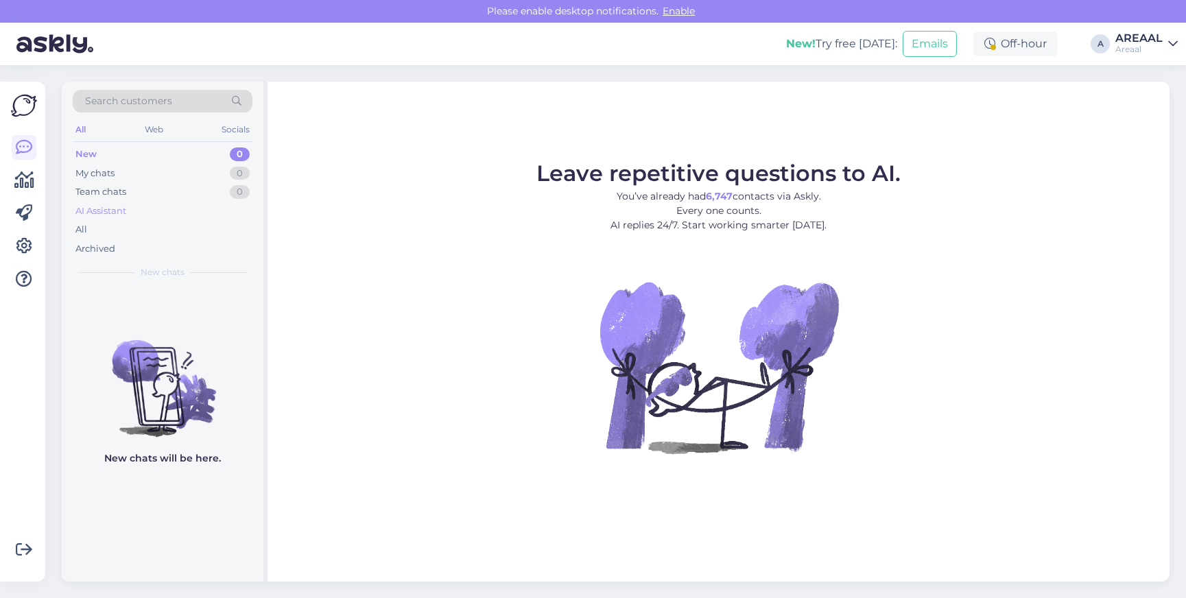
click at [150, 211] on div "AI Assistant" at bounding box center [163, 211] width 180 height 19
click at [147, 229] on div "All" at bounding box center [163, 229] width 180 height 19
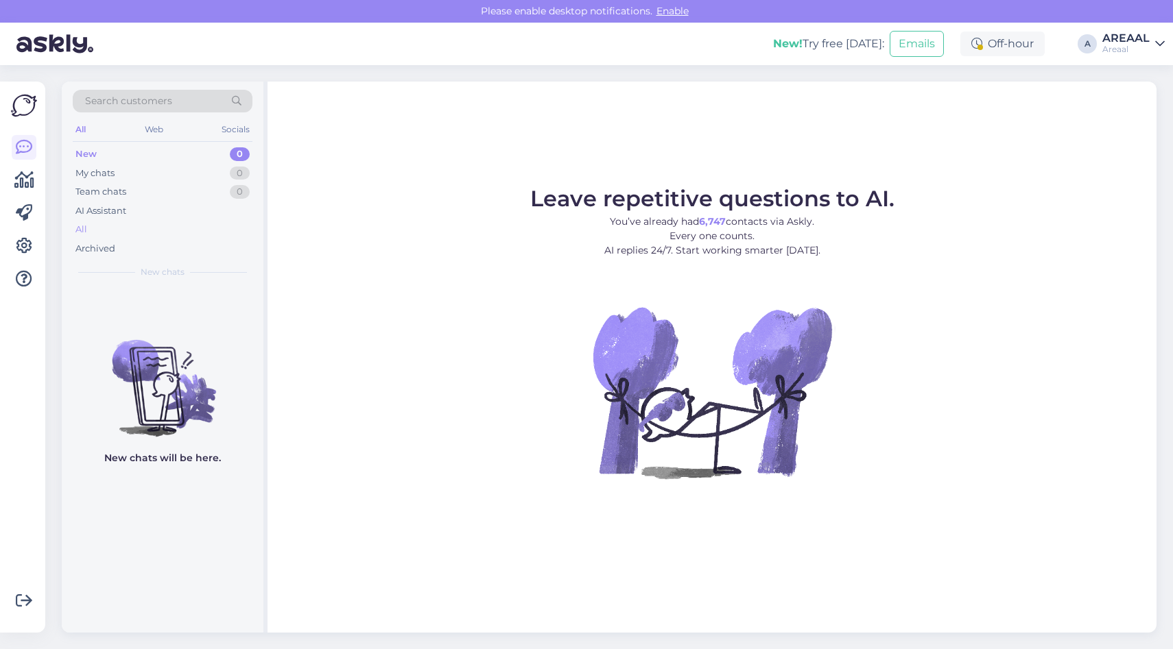
click at [137, 229] on div "All" at bounding box center [163, 229] width 180 height 19
